Goal: Check status: Check status

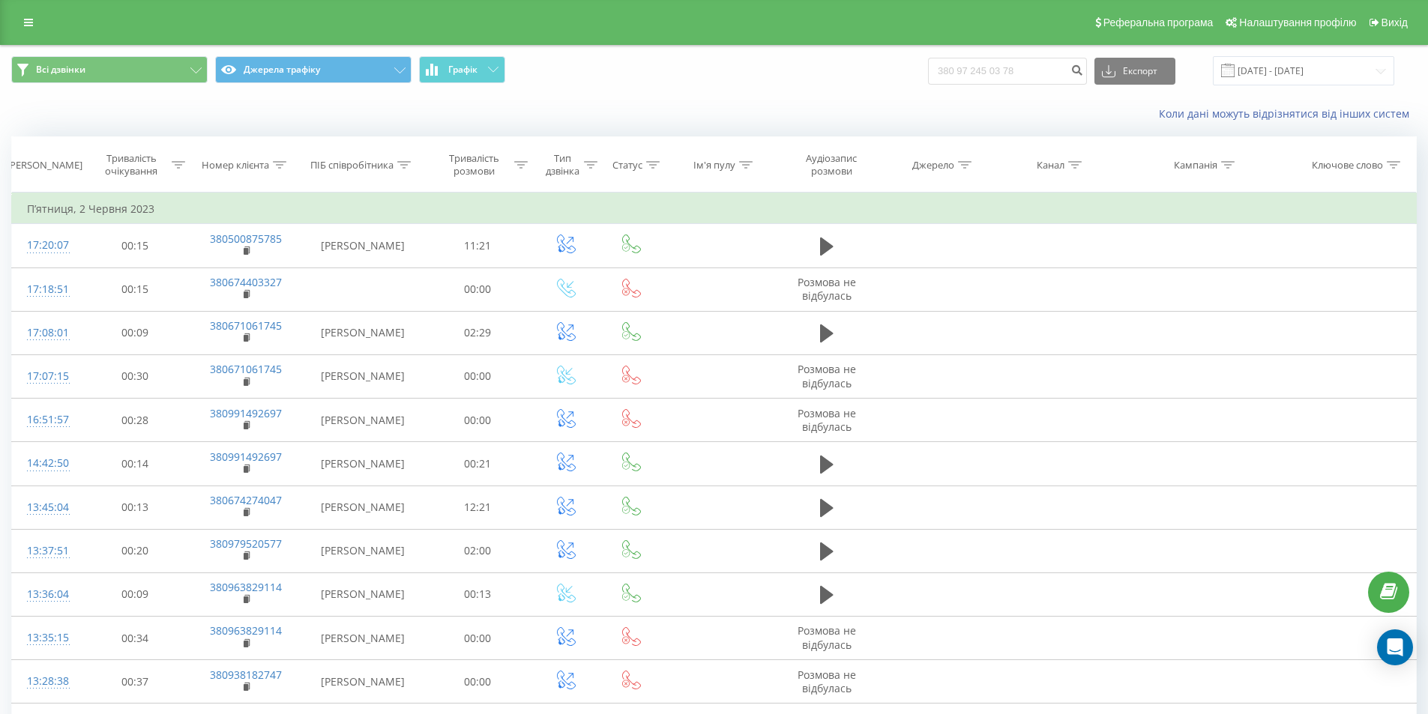
click at [962, 70] on input "380 97 245 03 78" at bounding box center [1007, 71] width 159 height 27
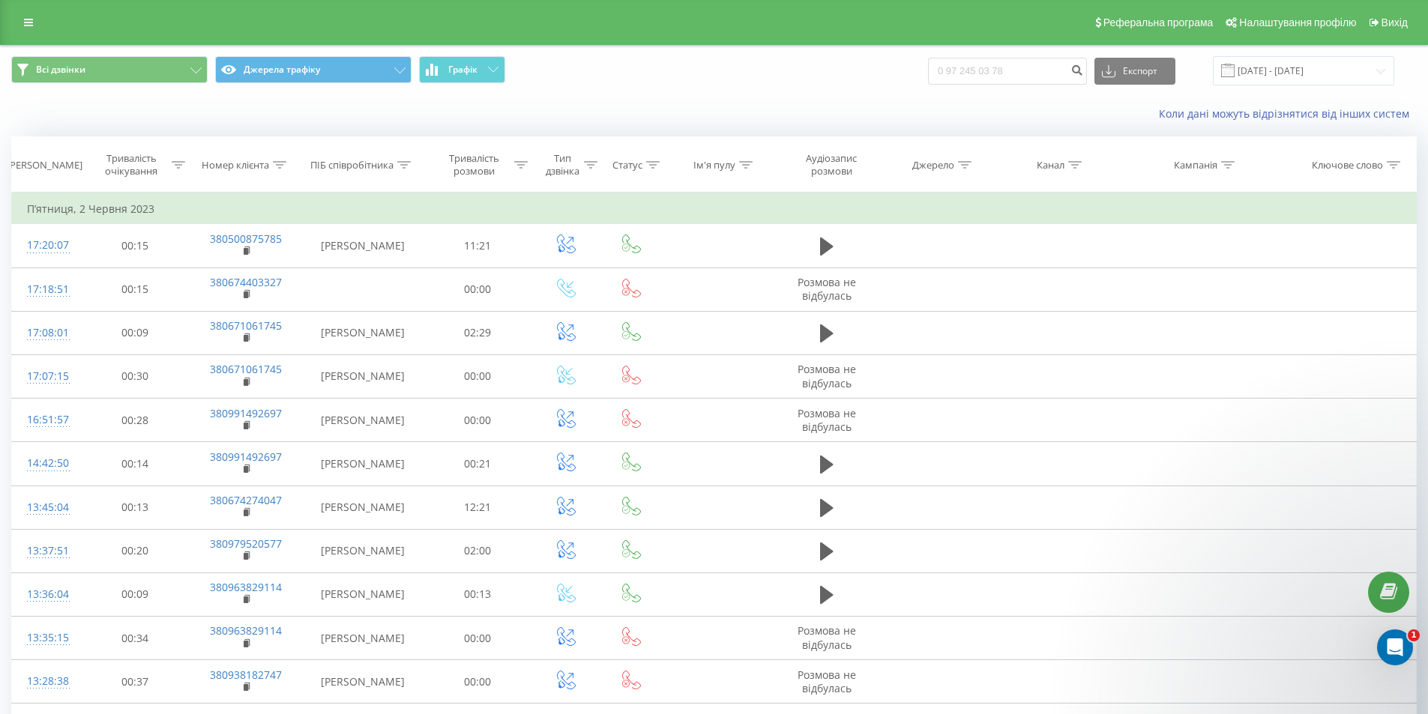
click at [961, 65] on input "0 97 245 03 78" at bounding box center [1007, 71] width 159 height 27
type input "0972450378"
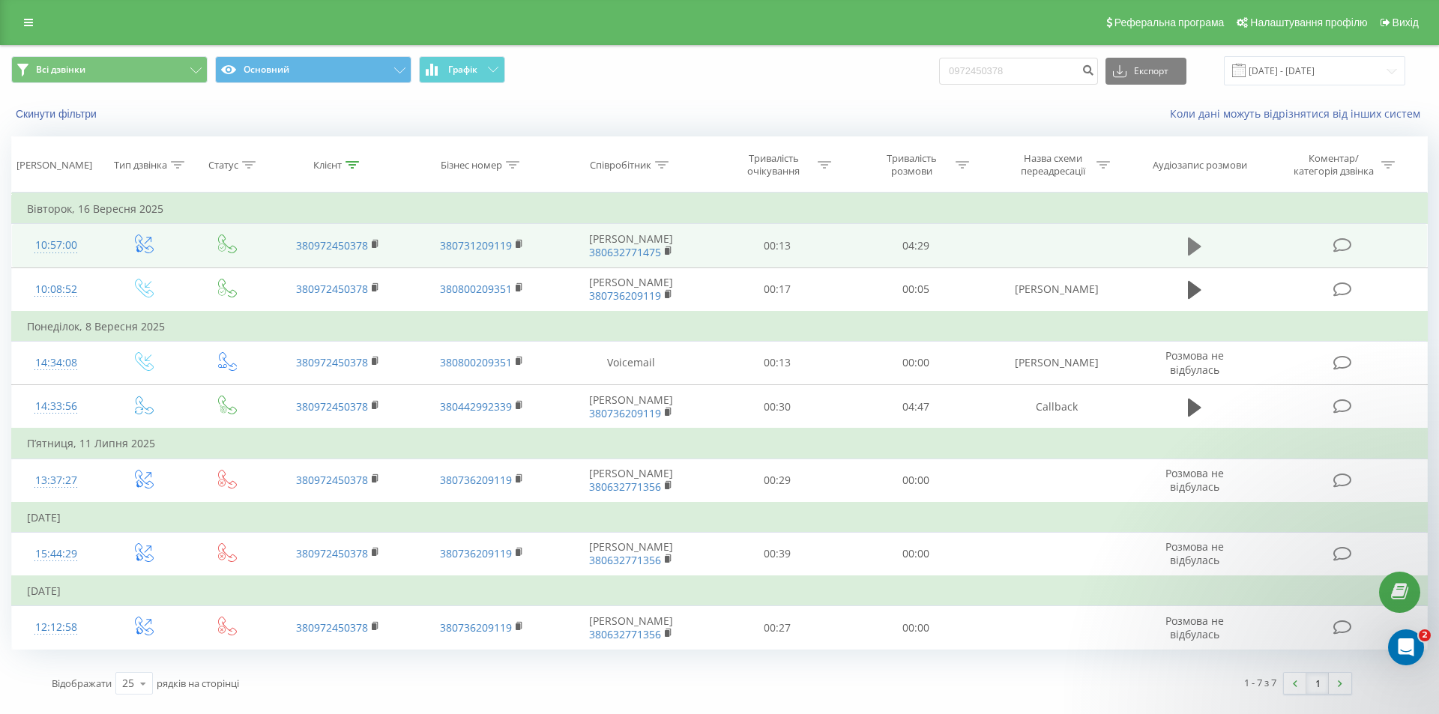
click at [1194, 250] on icon at bounding box center [1194, 247] width 13 height 18
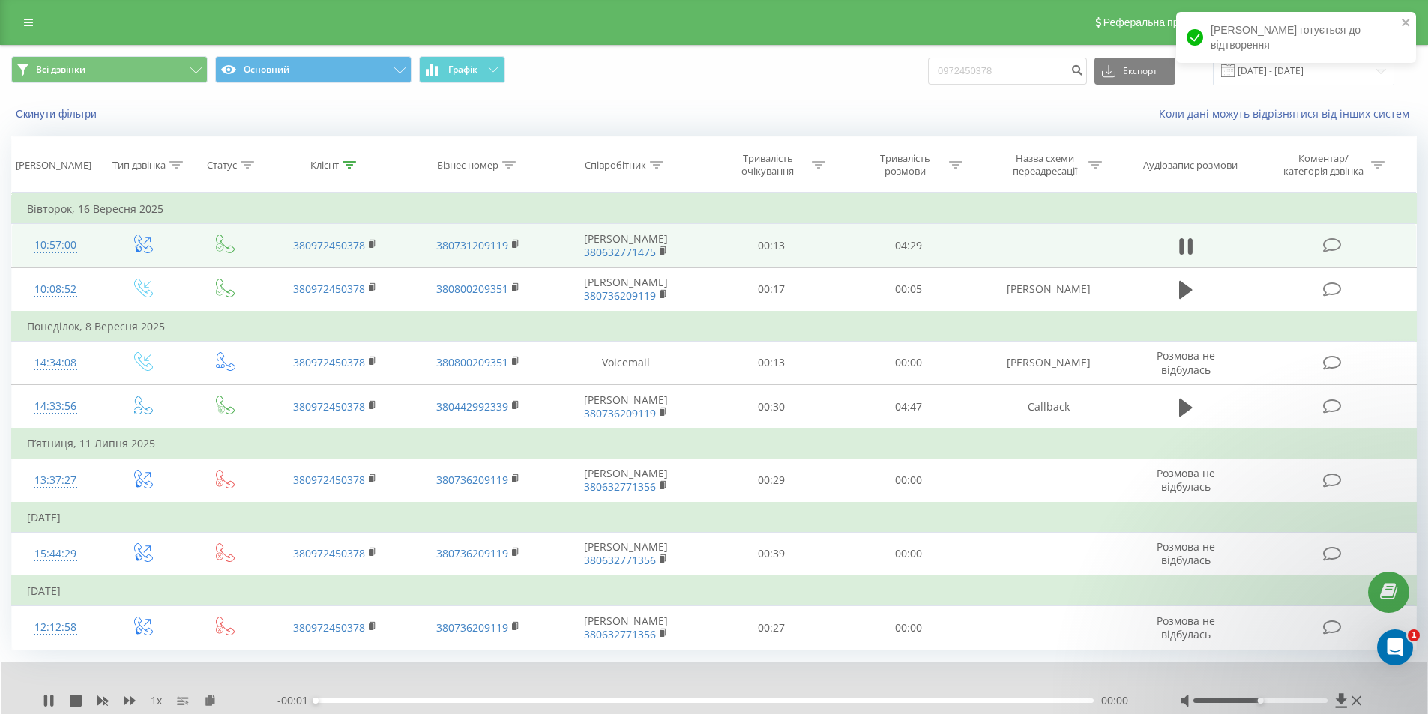
click at [390, 702] on div "00:00" at bounding box center [705, 701] width 778 height 4
drag, startPoint x: 391, startPoint y: 701, endPoint x: 457, endPoint y: 705, distance: 66.1
click at [457, 705] on div "- 03:54 00:35 00:35" at bounding box center [709, 700] width 865 height 15
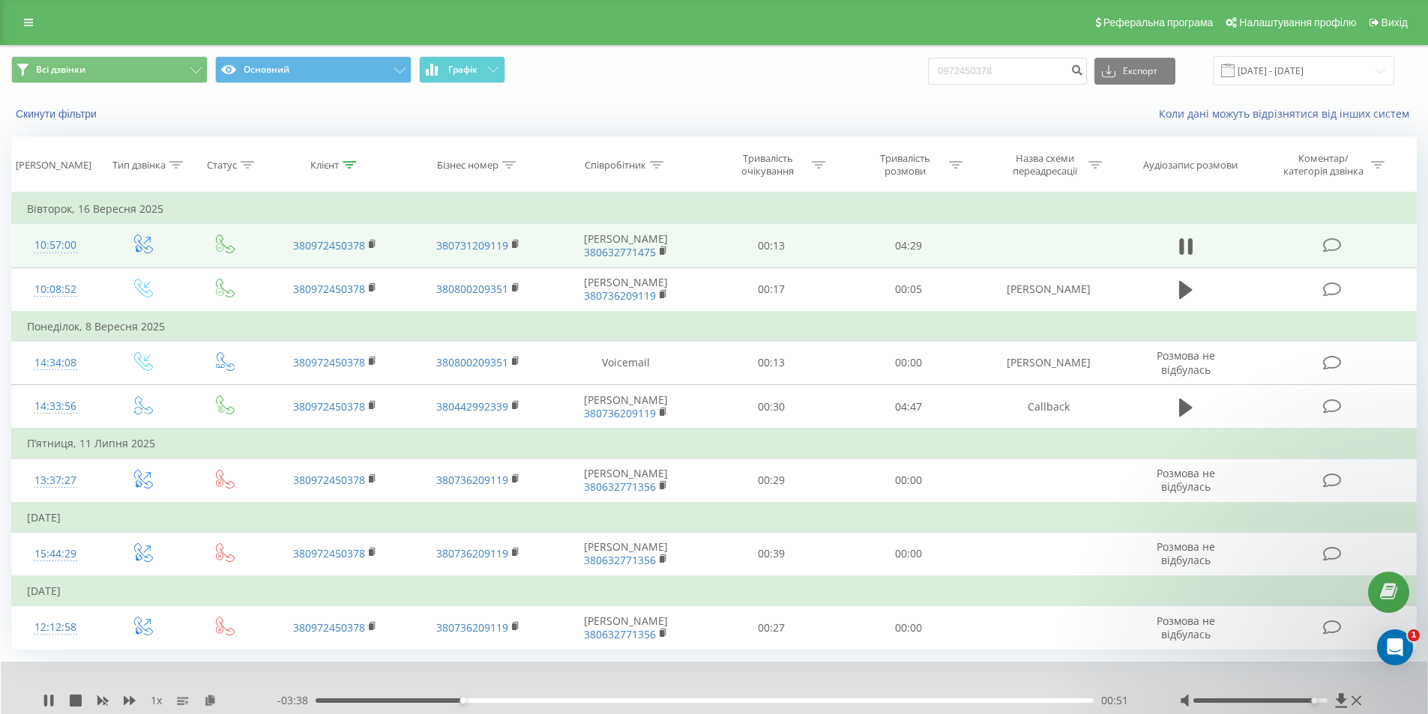
drag, startPoint x: 1258, startPoint y: 700, endPoint x: 1320, endPoint y: 702, distance: 62.2
click at [1320, 702] on div at bounding box center [1260, 701] width 134 height 4
drag, startPoint x: 1316, startPoint y: 702, endPoint x: 1337, endPoint y: 698, distance: 21.3
click at [1337, 698] on div at bounding box center [1272, 700] width 185 height 15
click at [585, 700] on div "00:53" at bounding box center [705, 701] width 778 height 4
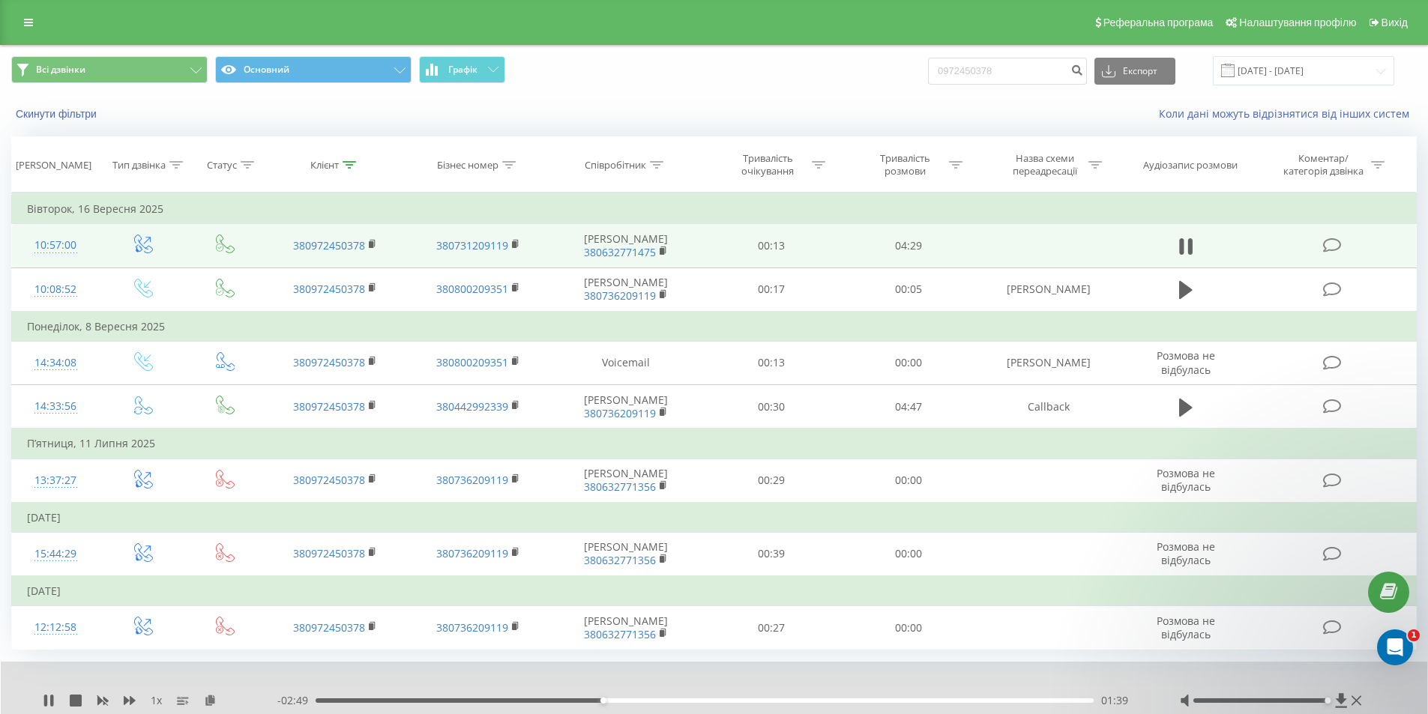
click at [682, 701] on div "01:39" at bounding box center [705, 701] width 778 height 4
click at [808, 698] on div "- 02:16 02:13 02:13" at bounding box center [709, 700] width 865 height 15
click at [810, 701] on div "02:13" at bounding box center [705, 701] width 778 height 4
click at [917, 700] on div "02:53" at bounding box center [705, 701] width 778 height 4
click at [967, 701] on div "03:33" at bounding box center [705, 701] width 778 height 4
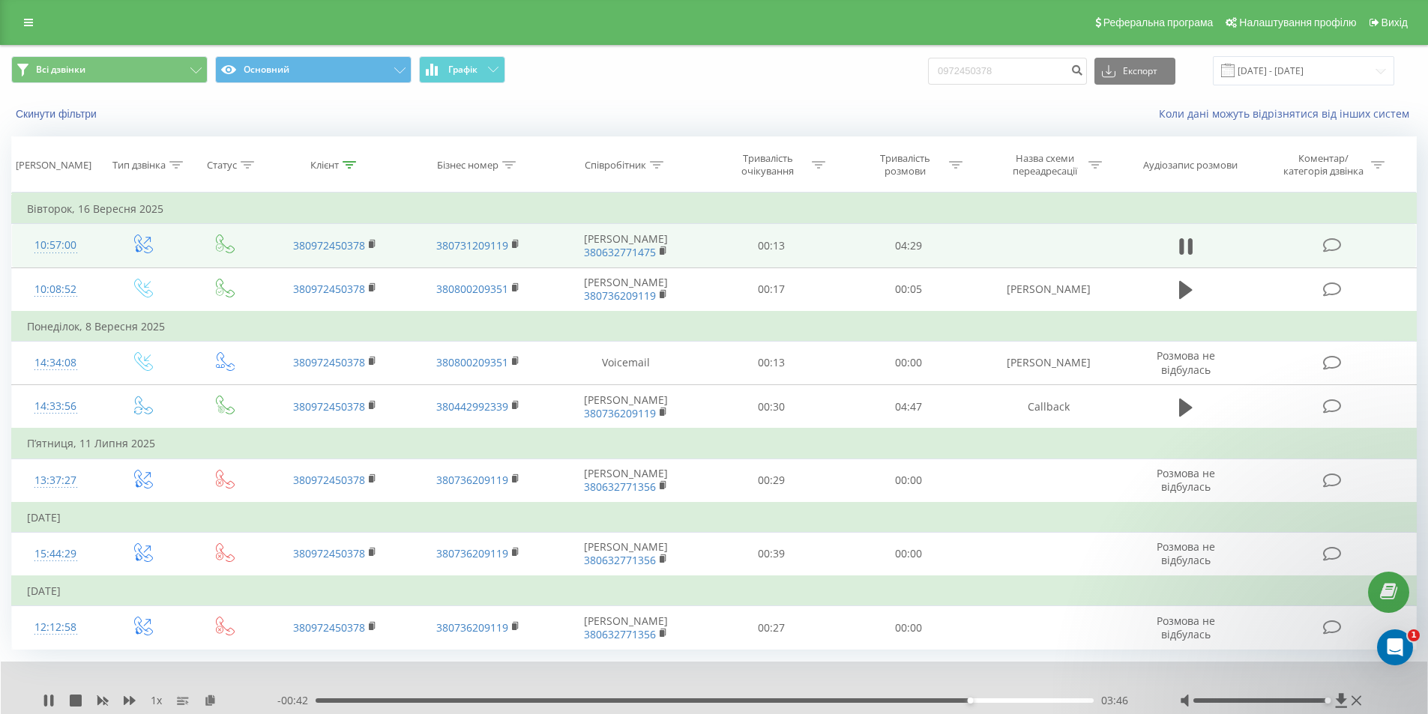
click at [989, 702] on div "03:46" at bounding box center [705, 701] width 778 height 4
